Goal: Information Seeking & Learning: Find specific fact

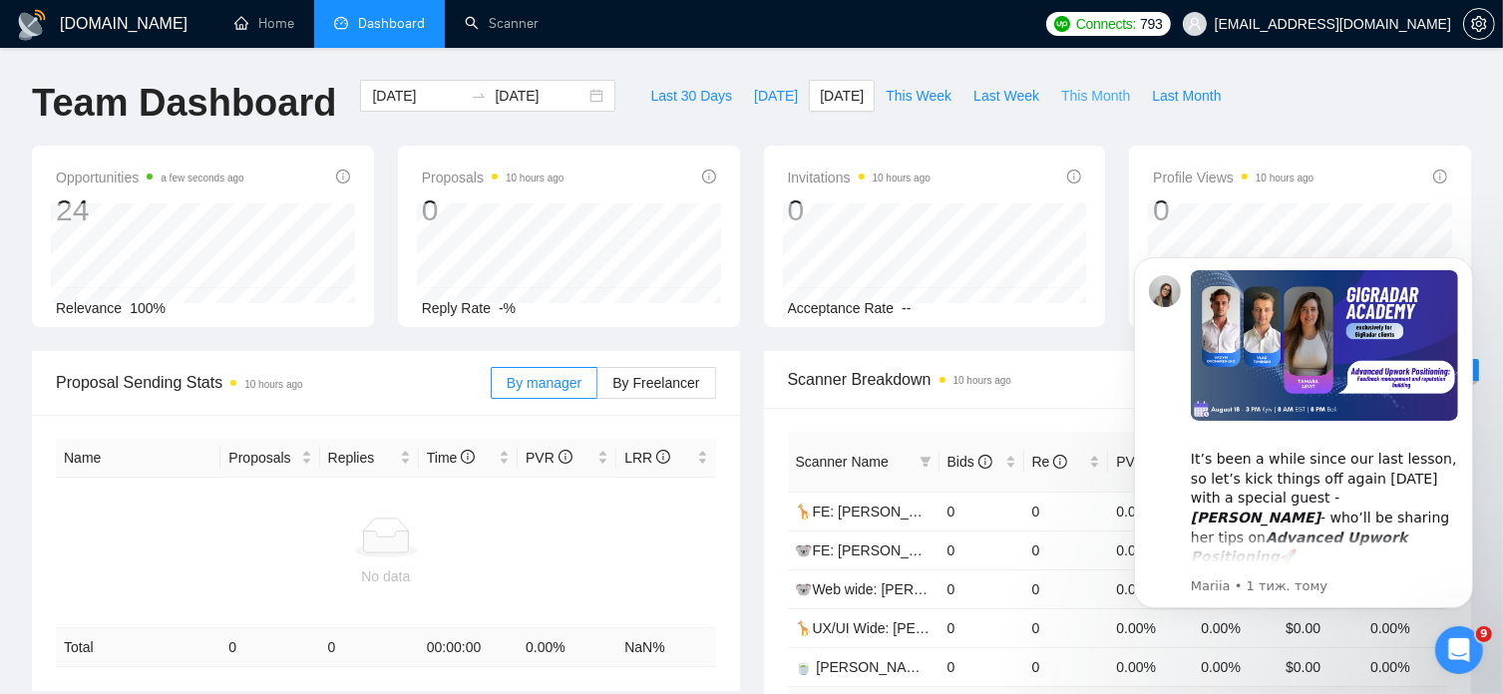
click at [1061, 101] on span "This Month" at bounding box center [1095, 96] width 69 height 22
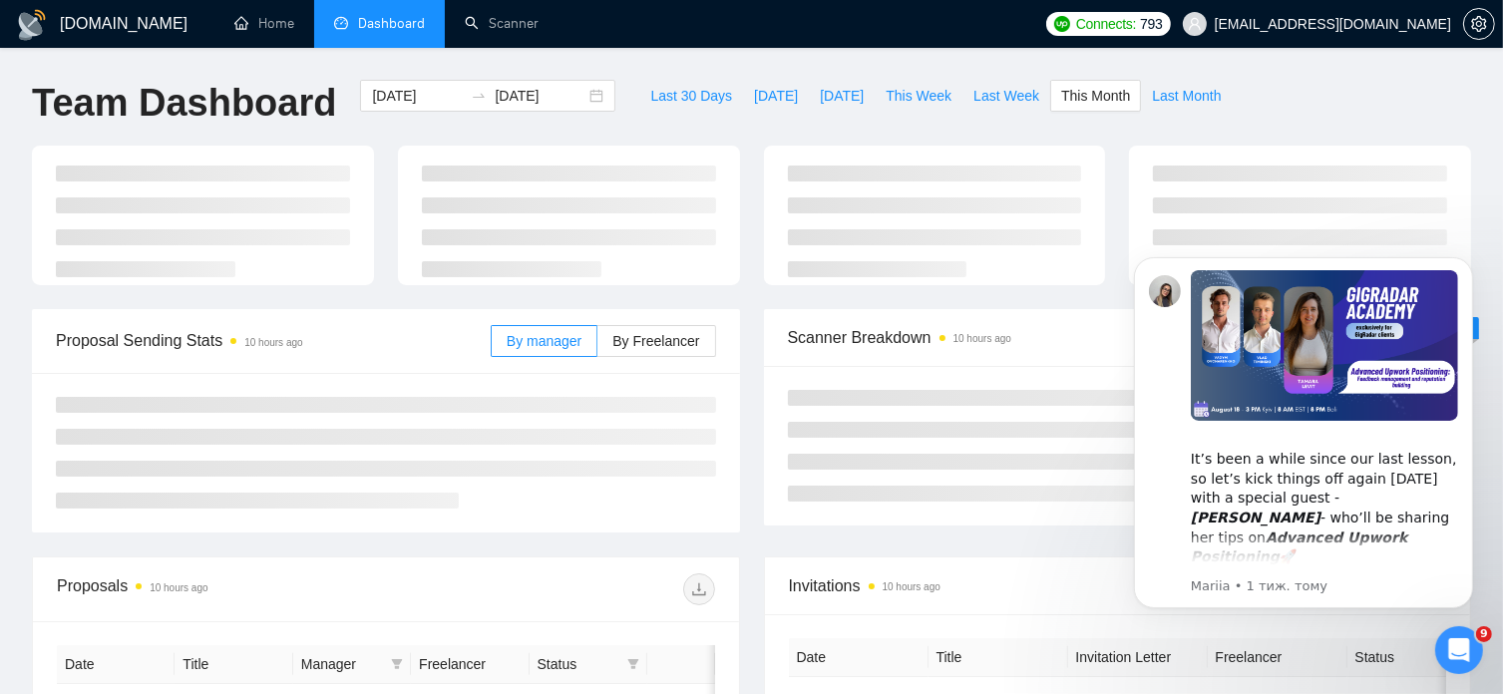
type input "[DATE]"
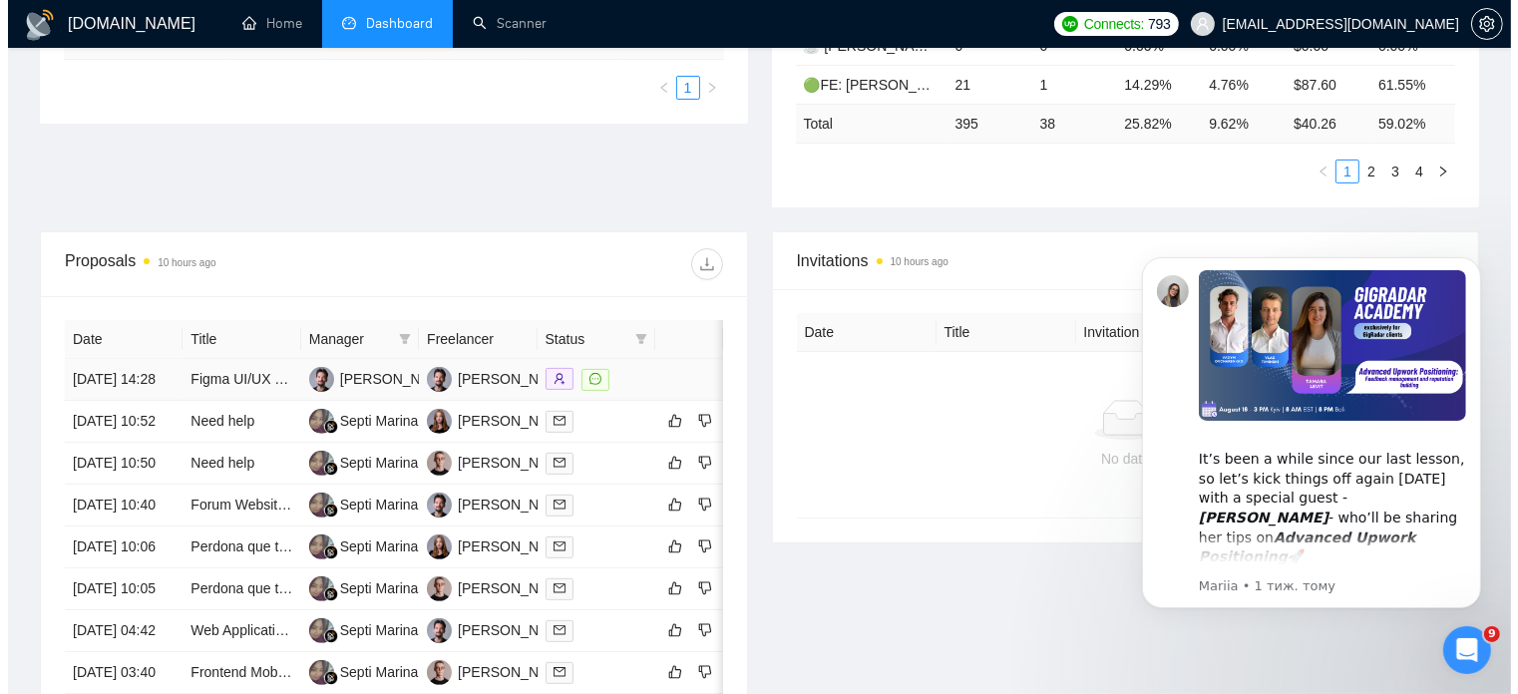
scroll to position [584, 0]
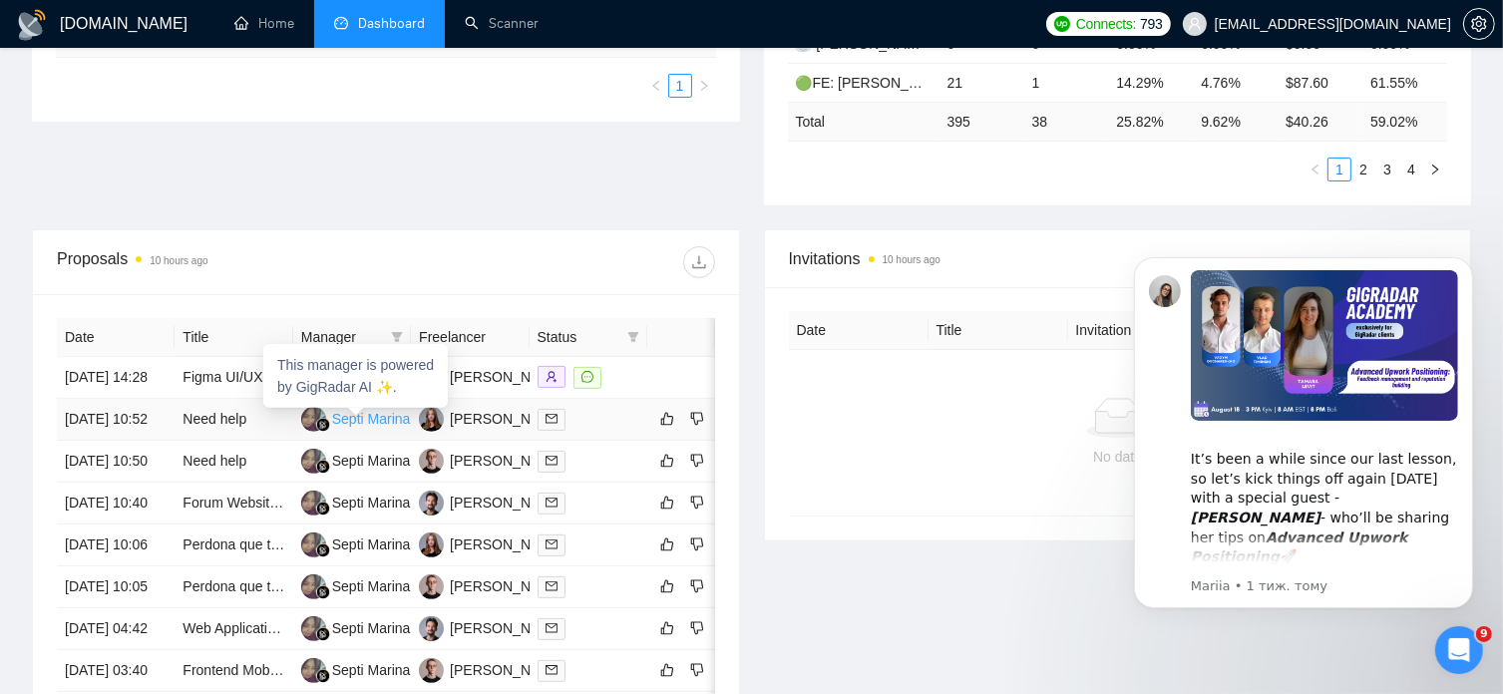
click at [384, 422] on div "Septi Marina" at bounding box center [371, 419] width 79 height 22
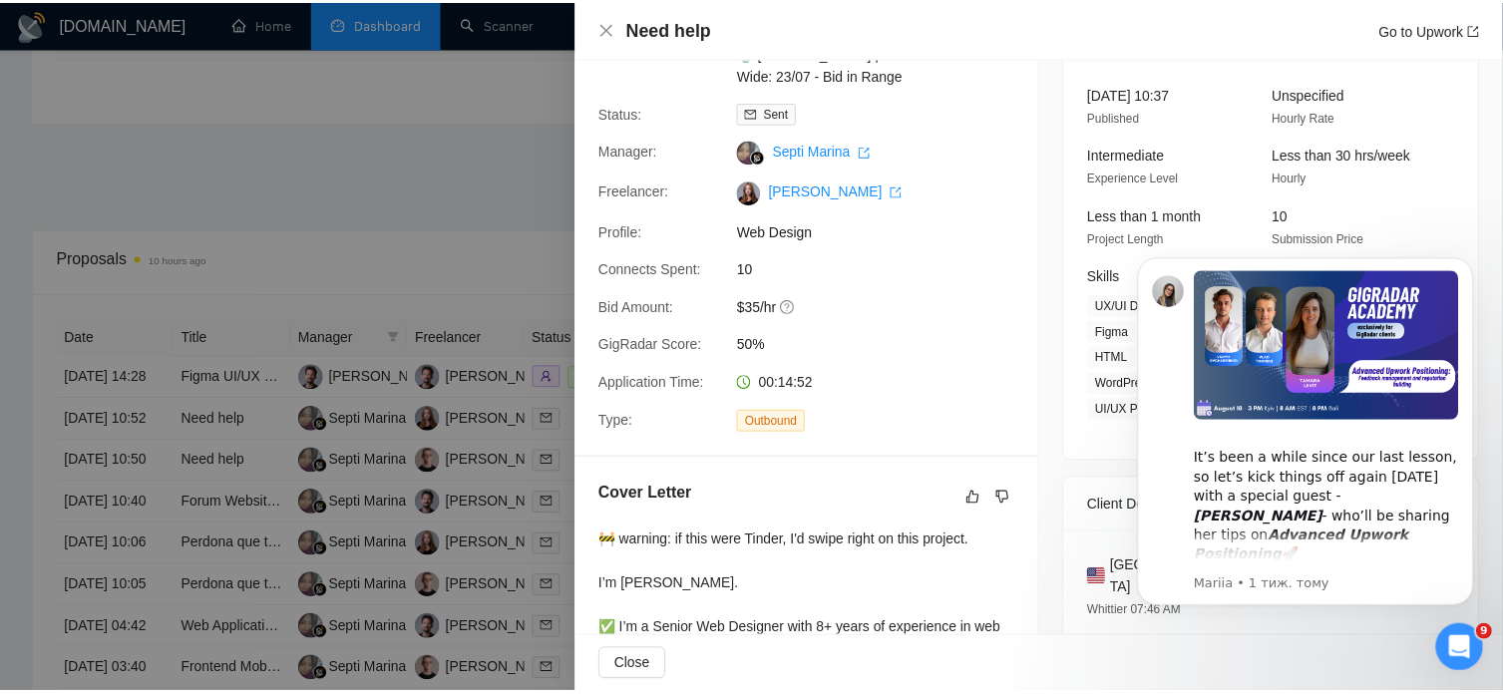
scroll to position [467, 0]
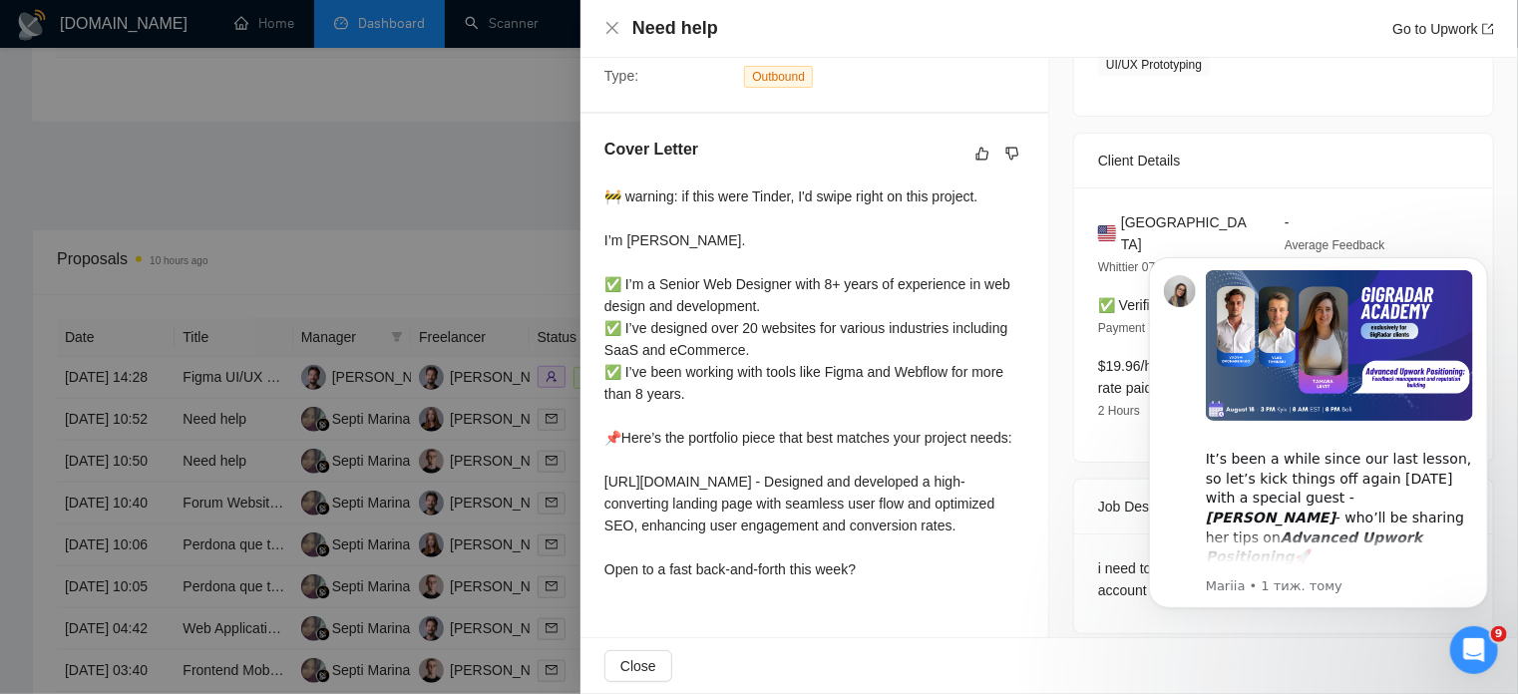
click at [601, 191] on div "Cover Letter 🚧 warning: if this were Tinder, I'd swipe right on this project. I…" at bounding box center [814, 363] width 468 height 499
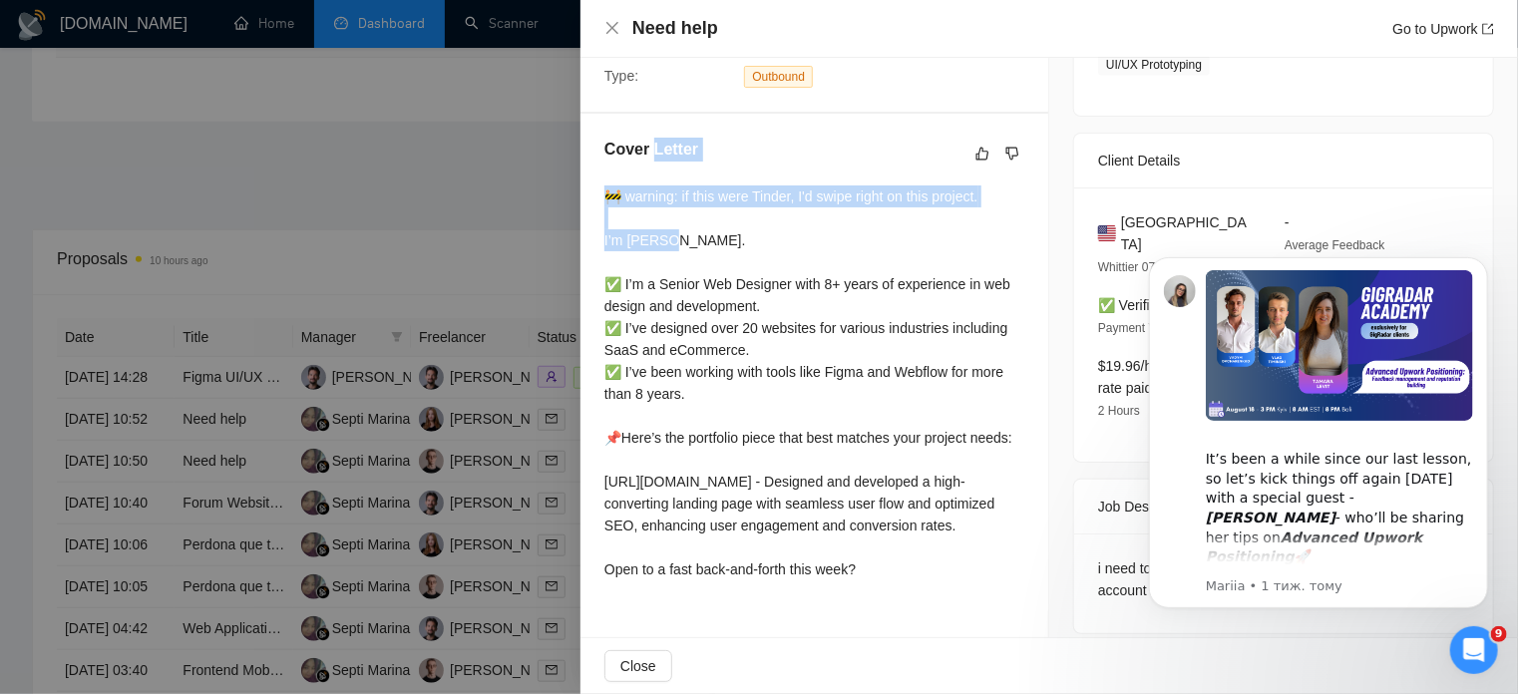
drag, startPoint x: 601, startPoint y: 191, endPoint x: 670, endPoint y: 238, distance: 83.8
click at [670, 238] on div "Cover Letter 🚧 warning: if this were Tinder, I'd swipe right on this project. I…" at bounding box center [814, 363] width 468 height 499
copy div "Letter 🚧 warning: if this were Tinder, I'd swipe right on this project. I’m [PE…"
click at [610, 25] on icon "close" at bounding box center [612, 28] width 12 height 12
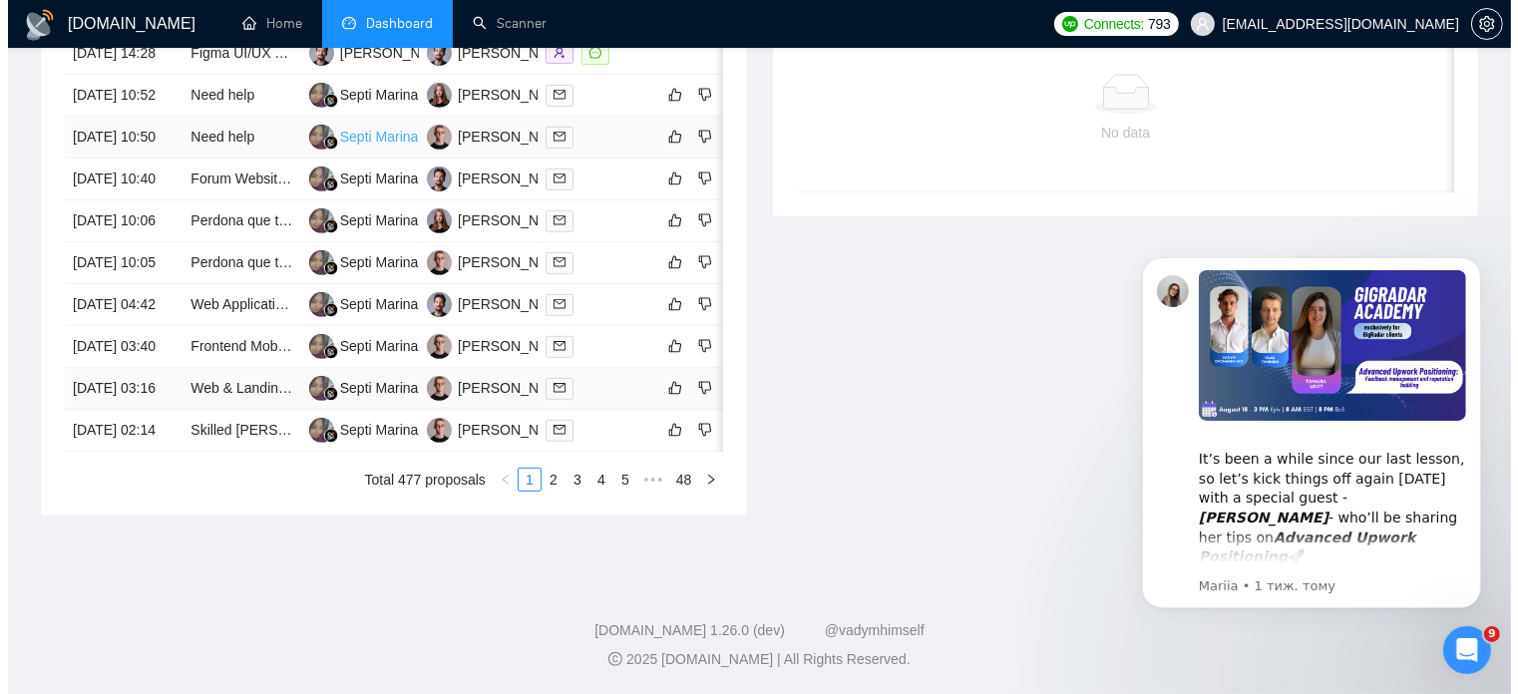
scroll to position [950, 0]
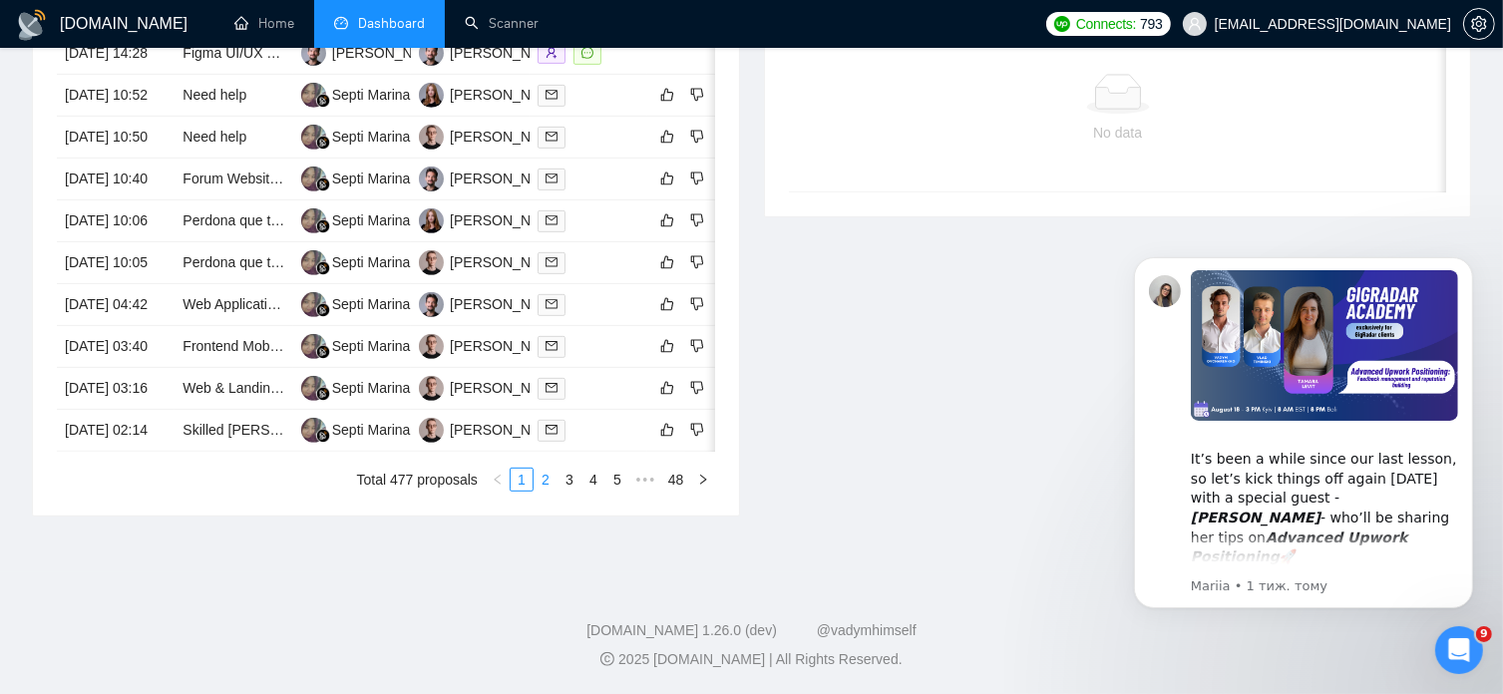
click at [543, 491] on link "2" at bounding box center [546, 480] width 22 height 22
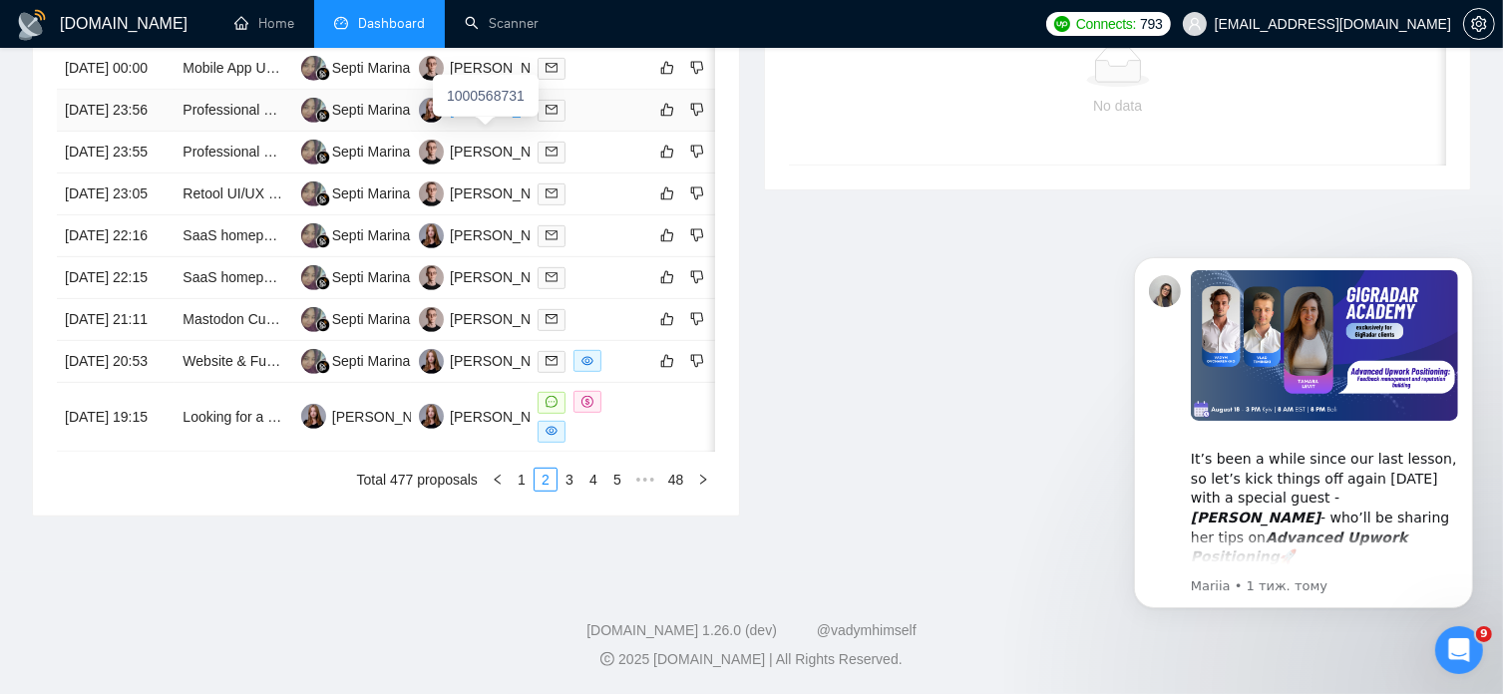
click at [496, 121] on div "[PERSON_NAME]" at bounding box center [507, 110] width 115 height 22
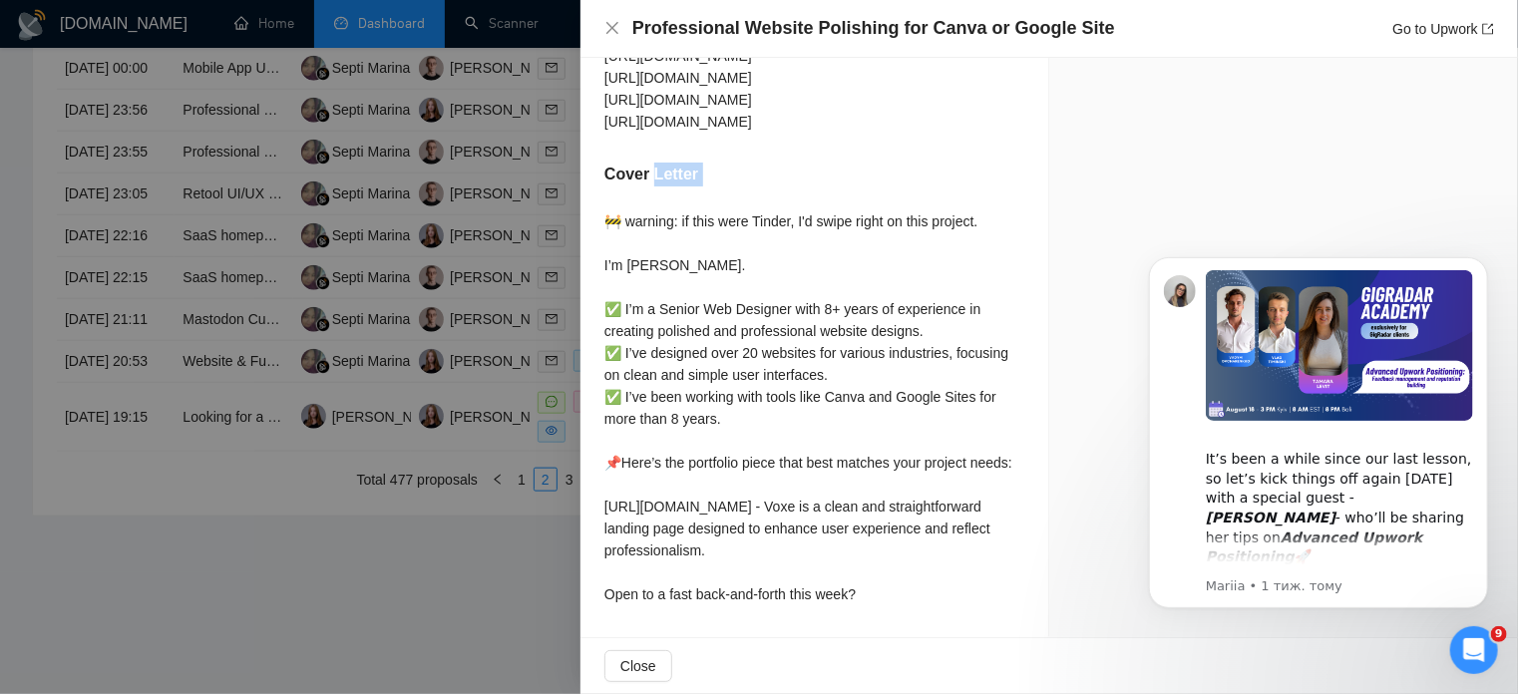
scroll to position [1487, 0]
click at [606, 31] on icon "close" at bounding box center [612, 28] width 16 height 16
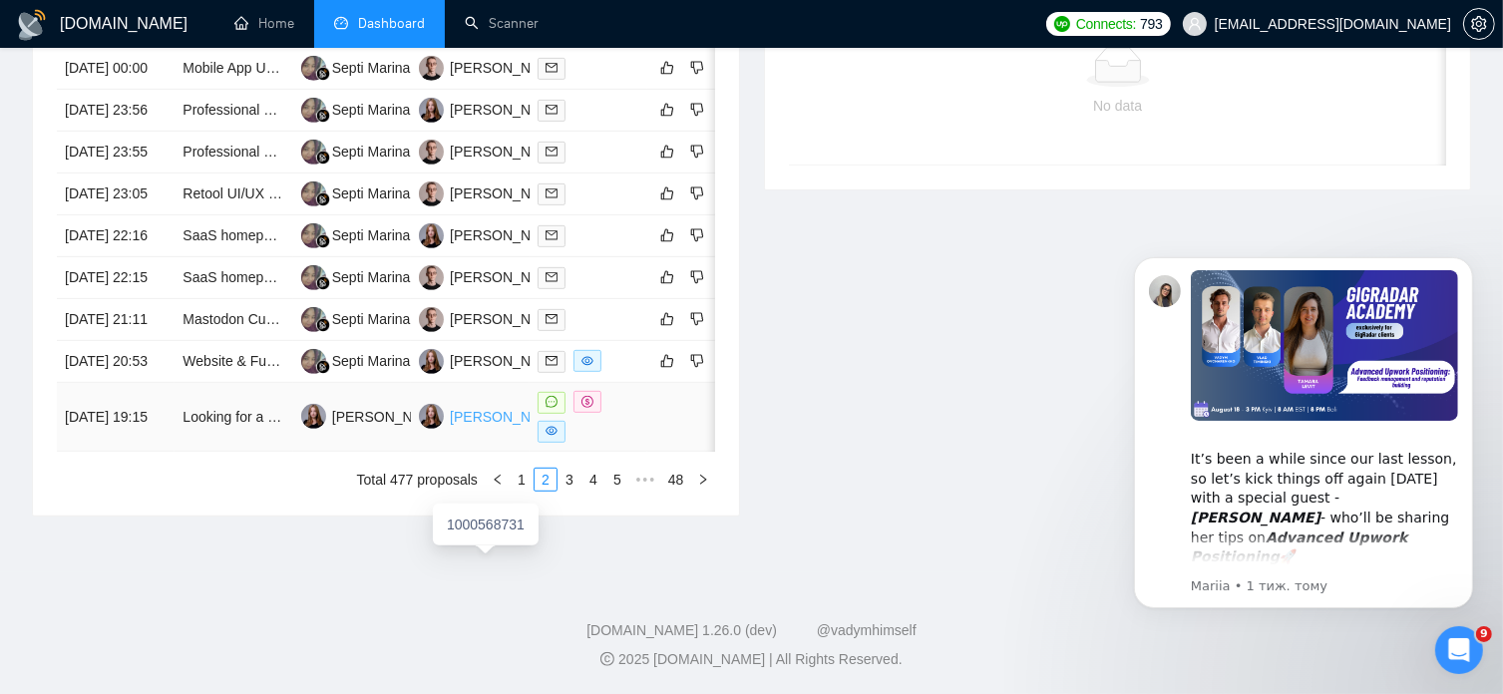
click at [475, 428] on div "[PERSON_NAME]" at bounding box center [507, 417] width 115 height 22
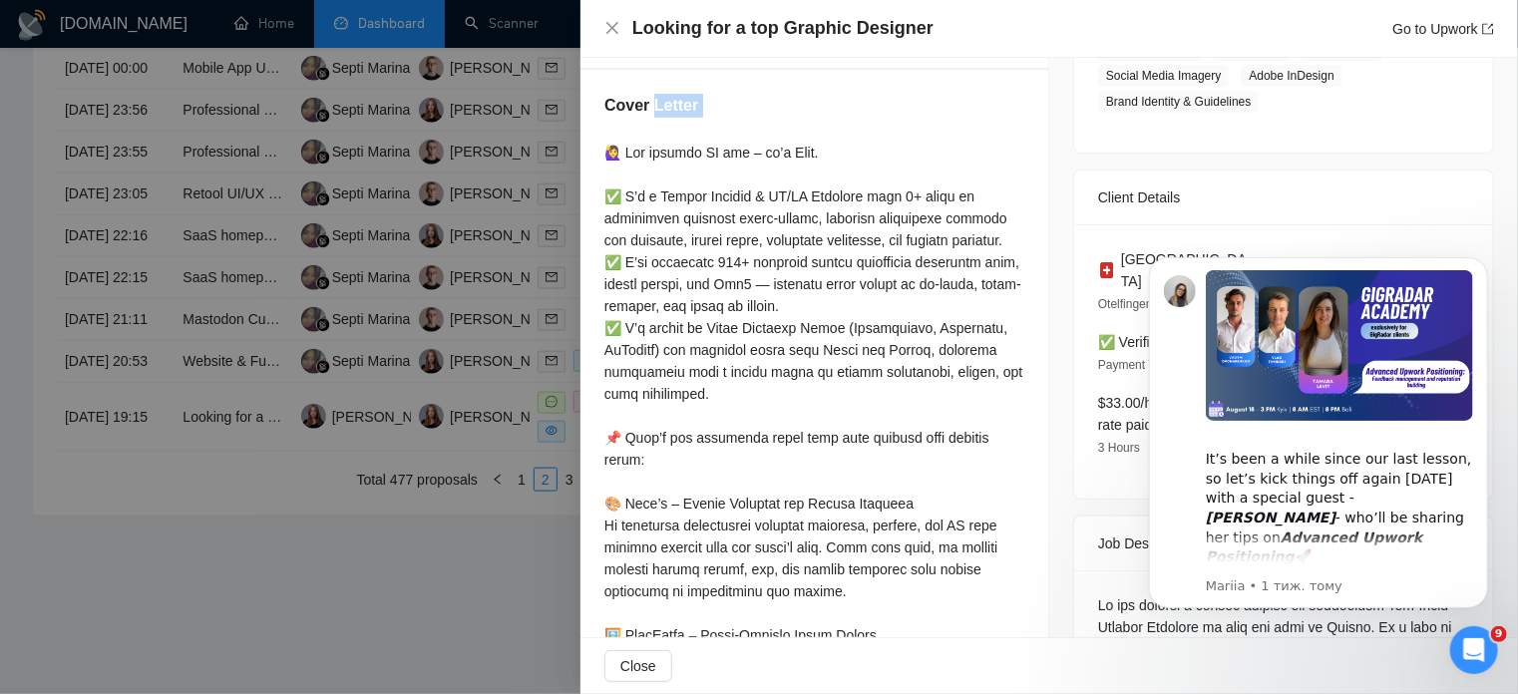
scroll to position [403, 0]
drag, startPoint x: 816, startPoint y: 154, endPoint x: 606, endPoint y: 146, distance: 209.6
click at [606, 146] on div at bounding box center [814, 691] width 420 height 1097
copy div "🙋‍♀️ Not another AI bot – it’s [PERSON_NAME]."
